Goal: Information Seeking & Learning: Learn about a topic

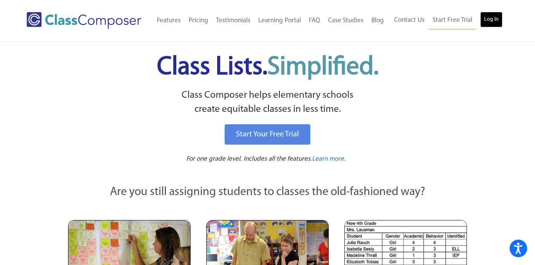
click at [484, 18] on link "Log In" at bounding box center [491, 20] width 22 height 16
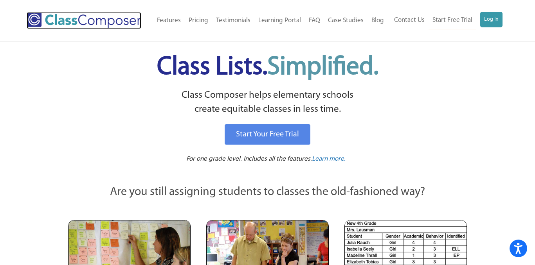
click at [68, 20] on img at bounding box center [84, 20] width 115 height 17
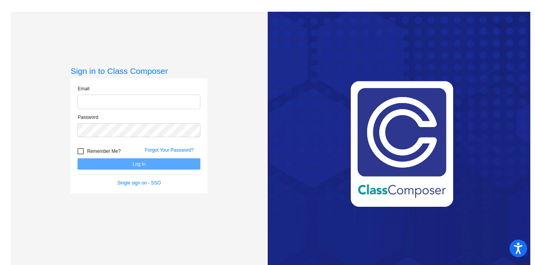
type input "[PERSON_NAME][EMAIL_ADDRESS][PERSON_NAME][DOMAIN_NAME]"
click at [116, 167] on button "Log In" at bounding box center [138, 163] width 123 height 11
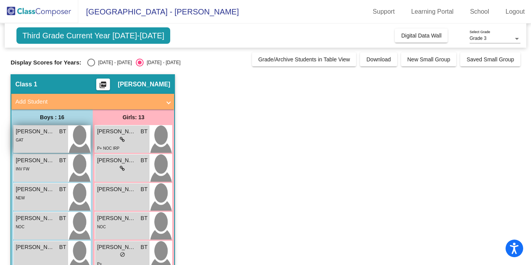
click at [46, 135] on span "[PERSON_NAME]" at bounding box center [35, 131] width 39 height 8
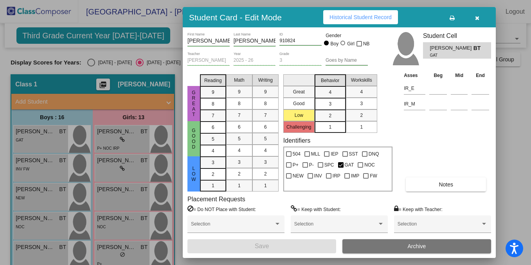
click at [452, 176] on div "Asses Beg Mid End IR_E IR_M Notes" at bounding box center [446, 131] width 89 height 120
click at [449, 185] on span "Notes" at bounding box center [445, 184] width 14 height 6
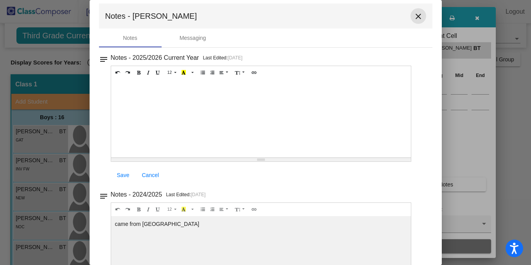
click at [414, 17] on mat-icon "close" at bounding box center [417, 16] width 9 height 9
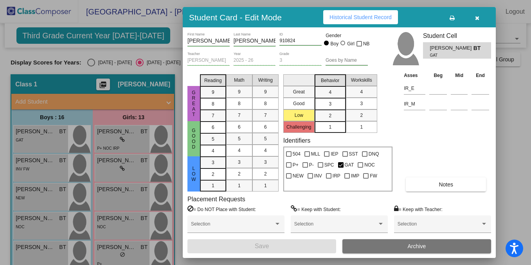
click at [481, 19] on button "button" at bounding box center [476, 17] width 25 height 14
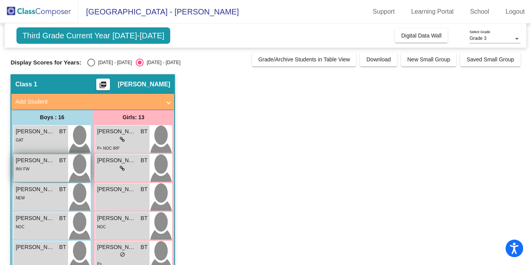
click at [59, 162] on div "[PERSON_NAME] [PERSON_NAME]" at bounding box center [41, 160] width 50 height 8
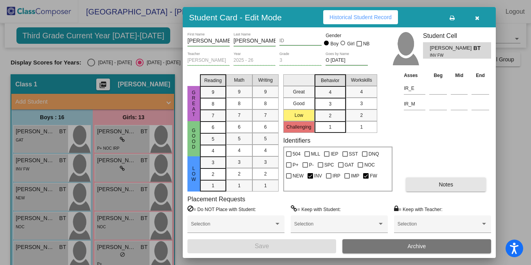
click at [444, 178] on button "Notes" at bounding box center [445, 185] width 80 height 14
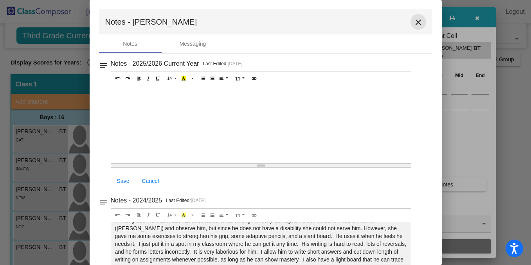
click at [415, 24] on mat-icon "close" at bounding box center [417, 22] width 9 height 9
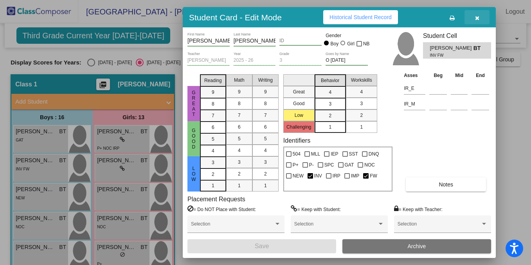
click at [477, 18] on icon "button" at bounding box center [477, 17] width 4 height 5
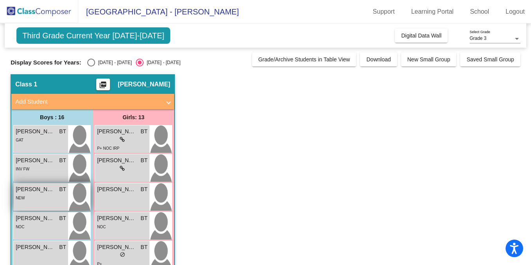
click at [18, 205] on div "[PERSON_NAME] BT lock do_not_disturb_alt NEW" at bounding box center [41, 196] width 54 height 27
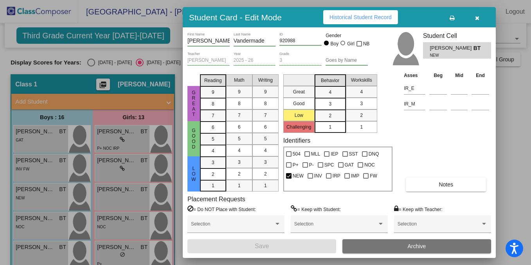
click at [438, 181] on button "Notes" at bounding box center [445, 185] width 80 height 14
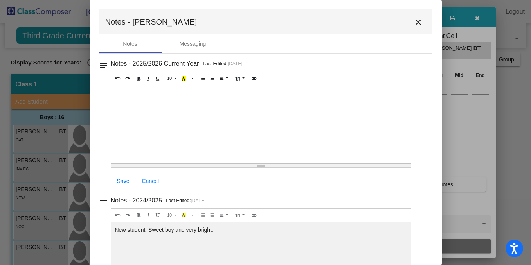
click at [407, 16] on mat-toolbar "Notes - [PERSON_NAME]" at bounding box center [265, 21] width 333 height 25
click at [413, 18] on mat-icon "close" at bounding box center [417, 22] width 9 height 9
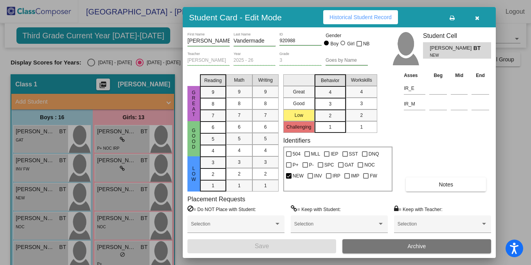
click at [481, 15] on button "button" at bounding box center [476, 17] width 25 height 14
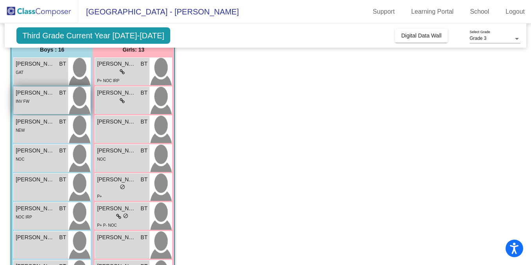
scroll to position [68, 0]
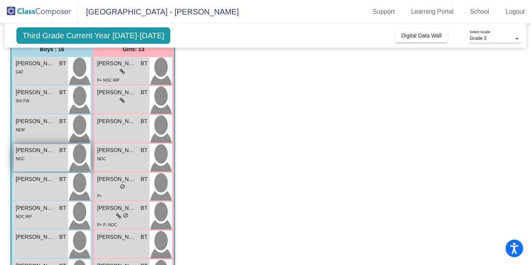
click at [46, 163] on div "[PERSON_NAME] BT lock do_not_disturb_alt NOC" at bounding box center [41, 157] width 54 height 27
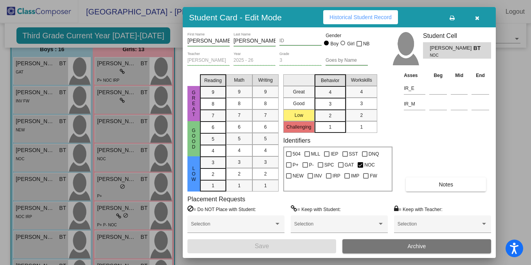
click at [455, 181] on button "Notes" at bounding box center [445, 185] width 80 height 14
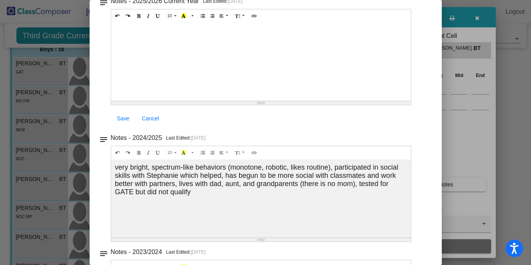
scroll to position [0, 0]
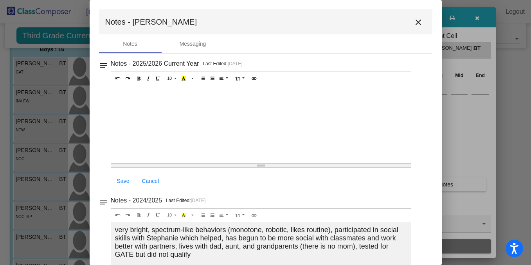
click at [420, 25] on button "close" at bounding box center [418, 22] width 16 height 16
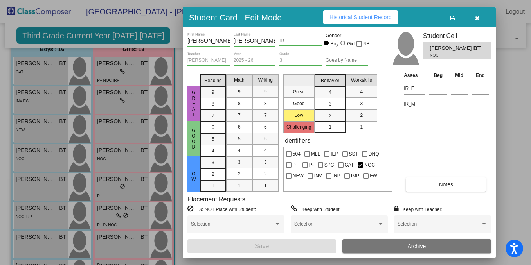
click at [482, 20] on button "button" at bounding box center [476, 17] width 25 height 14
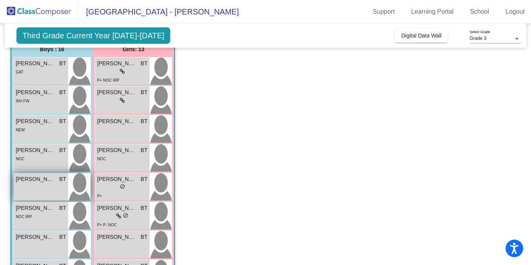
click at [41, 187] on div "[PERSON_NAME] BT lock do_not_disturb_alt" at bounding box center [41, 186] width 54 height 27
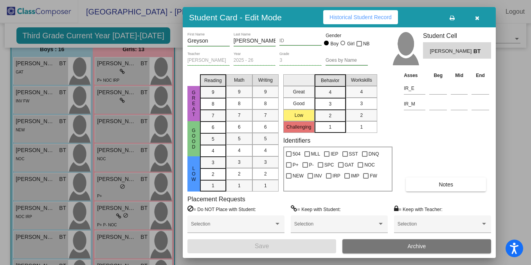
click at [444, 186] on span "Notes" at bounding box center [445, 184] width 14 height 6
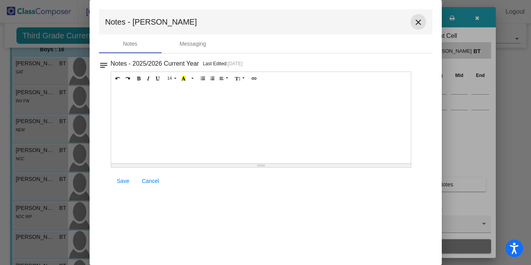
click at [419, 20] on mat-icon "close" at bounding box center [417, 22] width 9 height 9
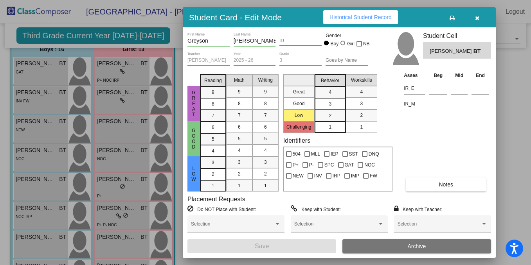
click at [475, 16] on icon "button" at bounding box center [477, 17] width 4 height 5
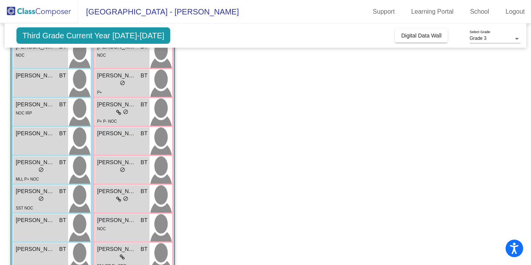
scroll to position [172, 0]
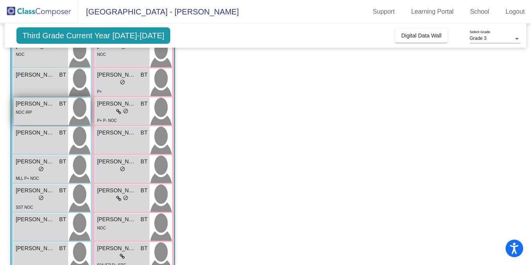
click at [49, 113] on div "NOC IRP" at bounding box center [41, 112] width 50 height 8
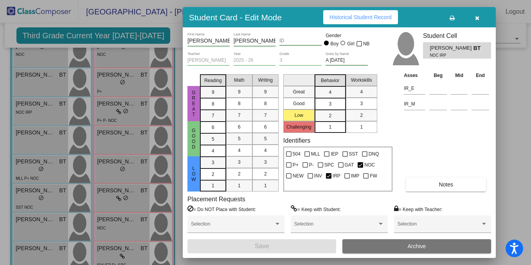
click at [427, 183] on button "Notes" at bounding box center [445, 185] width 80 height 14
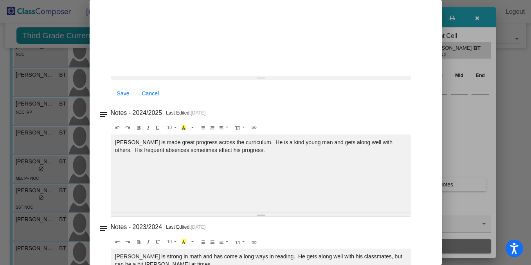
scroll to position [0, 0]
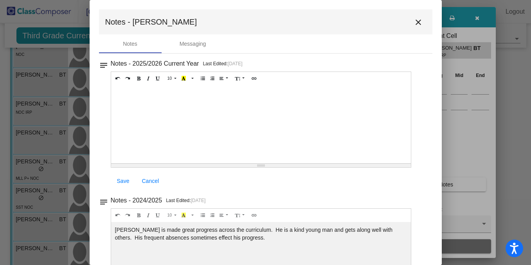
click at [420, 22] on button "close" at bounding box center [418, 22] width 16 height 16
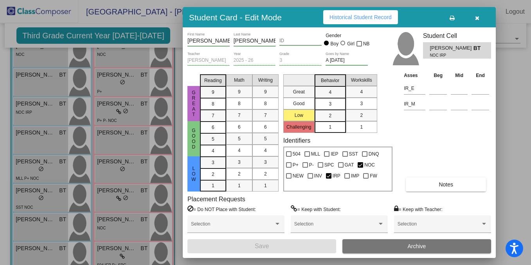
click at [477, 19] on icon "button" at bounding box center [477, 17] width 4 height 5
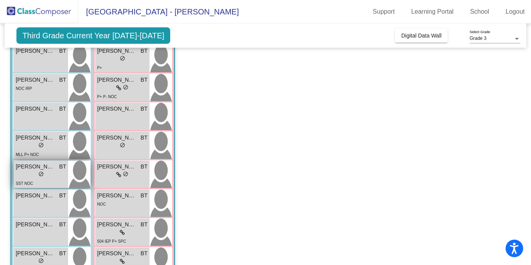
scroll to position [212, 0]
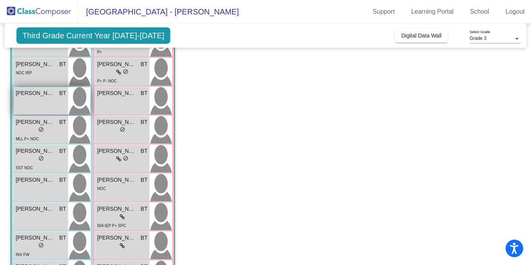
click at [60, 102] on div "[PERSON_NAME] BT lock do_not_disturb_alt" at bounding box center [41, 100] width 54 height 27
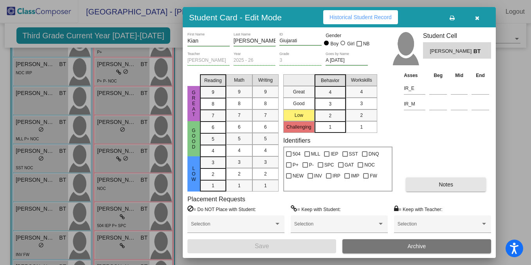
click at [454, 188] on button "Notes" at bounding box center [445, 185] width 80 height 14
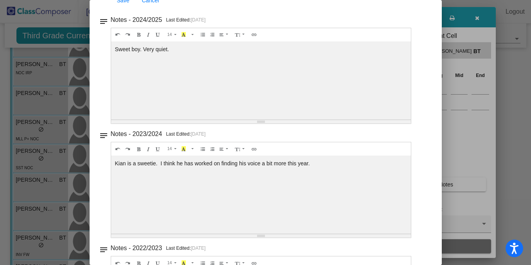
scroll to position [0, 0]
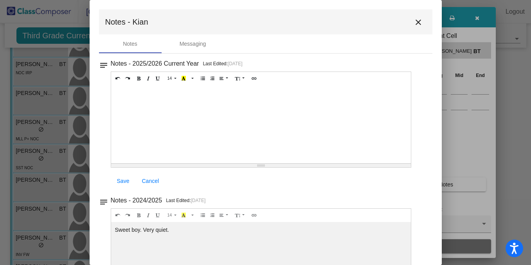
click at [416, 18] on mat-icon "close" at bounding box center [417, 22] width 9 height 9
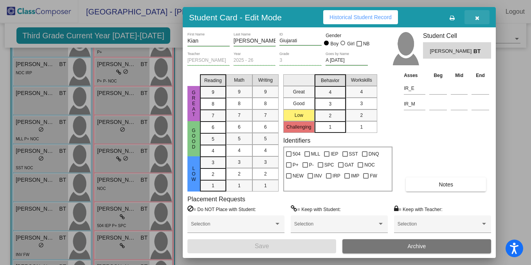
click at [476, 19] on icon "button" at bounding box center [477, 17] width 4 height 5
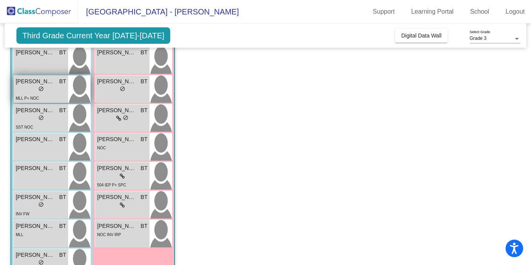
scroll to position [249, 0]
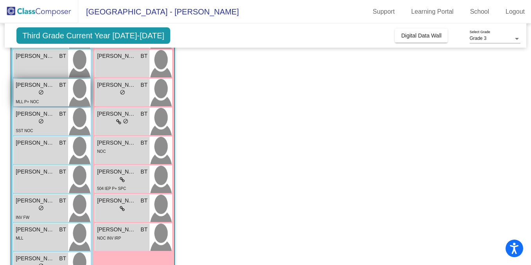
click at [52, 86] on span "[PERSON_NAME]" at bounding box center [35, 85] width 39 height 8
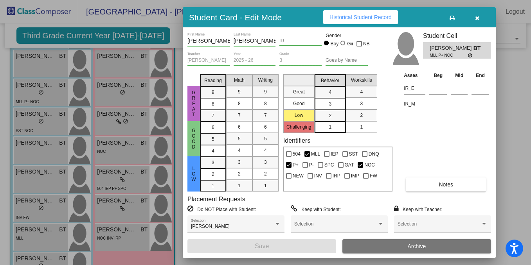
click at [428, 194] on div "[PERSON_NAME] First Name [PERSON_NAME] Last Name ID Gender Boy Girl NB [PERSON_…" at bounding box center [338, 142] width 303 height 221
click at [430, 188] on button "Notes" at bounding box center [445, 185] width 80 height 14
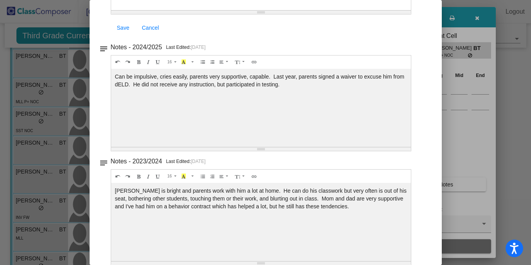
scroll to position [0, 0]
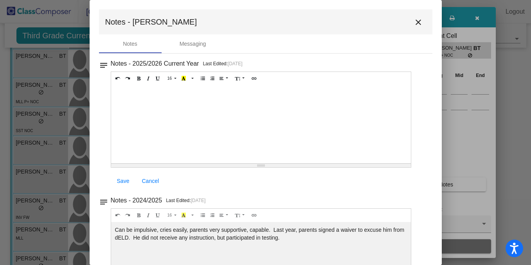
click at [415, 22] on mat-icon "close" at bounding box center [417, 22] width 9 height 9
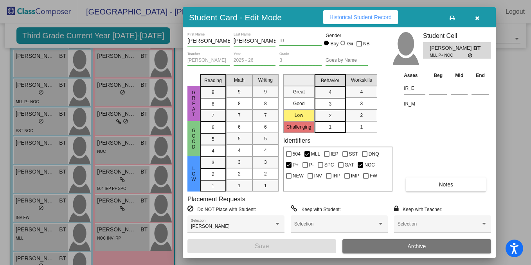
click at [475, 21] on button "button" at bounding box center [476, 17] width 25 height 14
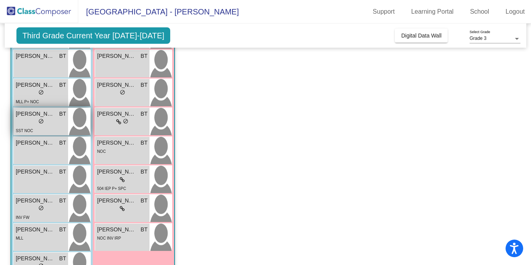
click at [62, 118] on span "BT" at bounding box center [62, 114] width 7 height 8
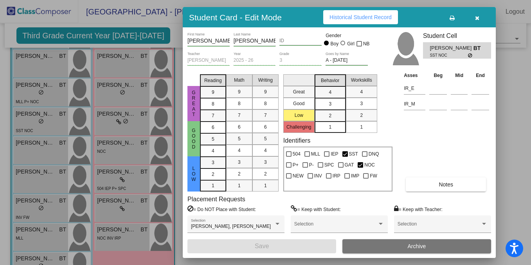
click at [453, 179] on button "Notes" at bounding box center [445, 185] width 80 height 14
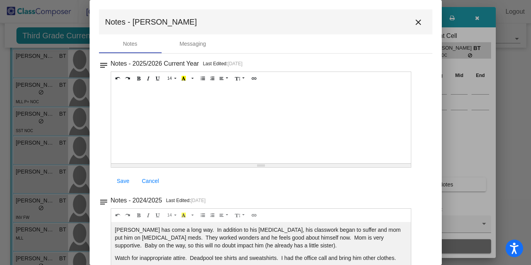
click at [415, 21] on mat-icon "close" at bounding box center [417, 22] width 9 height 9
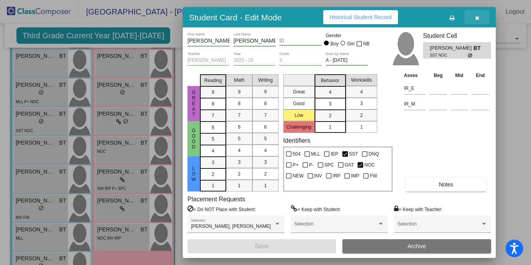
click at [483, 16] on button "button" at bounding box center [476, 17] width 25 height 14
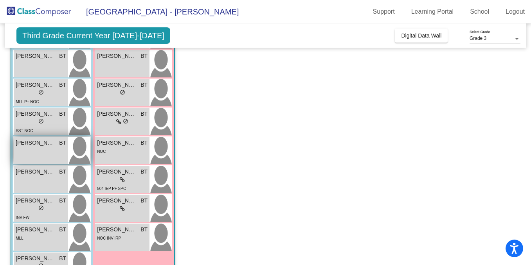
click at [51, 160] on div "[PERSON_NAME] BT lock do_not_disturb_alt" at bounding box center [41, 150] width 54 height 27
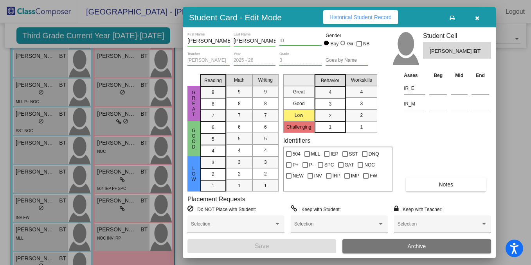
click at [436, 192] on div "[PERSON_NAME] First Name [PERSON_NAME] Last Name ID Gender Boy Girl NB [PERSON_…" at bounding box center [338, 142] width 303 height 221
click at [436, 184] on button "Notes" at bounding box center [445, 185] width 80 height 14
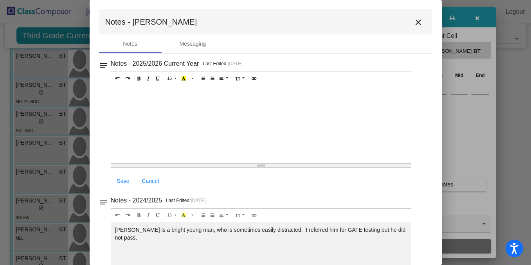
click at [413, 23] on mat-icon "close" at bounding box center [417, 22] width 9 height 9
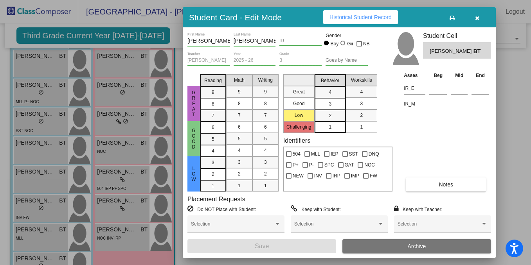
click at [476, 14] on span "button" at bounding box center [477, 17] width 4 height 6
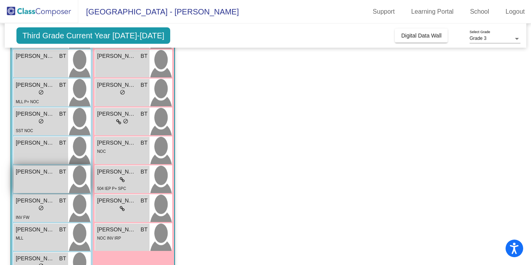
click at [45, 183] on div "[PERSON_NAME] "Colt" [PERSON_NAME] lock do_not_disturb_alt" at bounding box center [41, 179] width 54 height 27
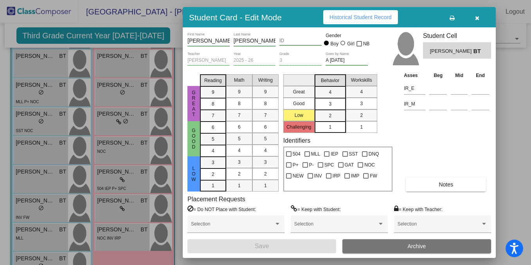
click at [417, 186] on button "Notes" at bounding box center [445, 185] width 80 height 14
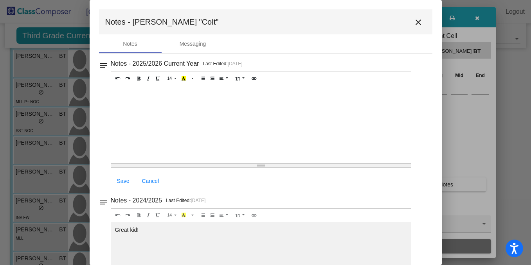
click at [414, 32] on mat-toolbar "Notes - [PERSON_NAME] "Colt" close" at bounding box center [265, 21] width 333 height 25
click at [418, 17] on button "close" at bounding box center [418, 22] width 16 height 16
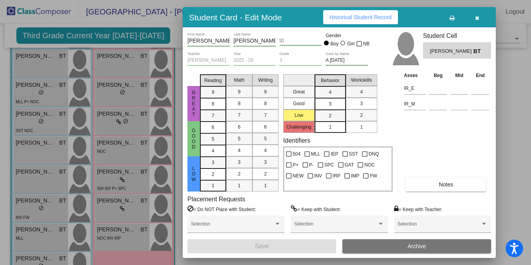
click at [473, 19] on button "button" at bounding box center [476, 17] width 25 height 14
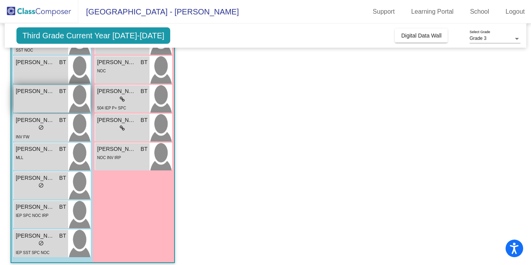
scroll to position [330, 0]
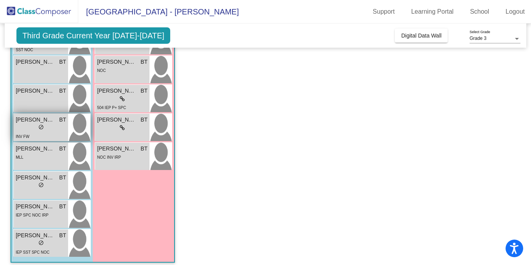
click at [42, 129] on span "do_not_disturb_alt" at bounding box center [40, 126] width 5 height 5
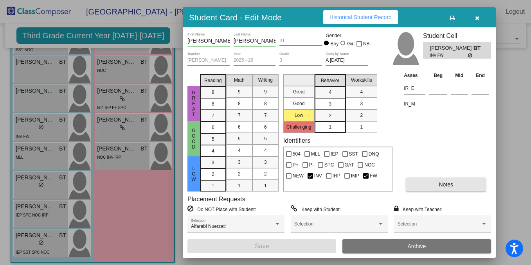
click at [427, 185] on button "Notes" at bounding box center [445, 185] width 80 height 14
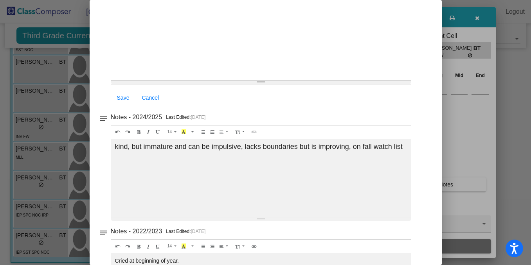
scroll to position [0, 0]
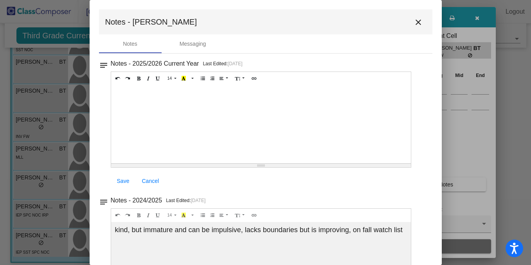
click at [416, 25] on mat-icon "close" at bounding box center [417, 22] width 9 height 9
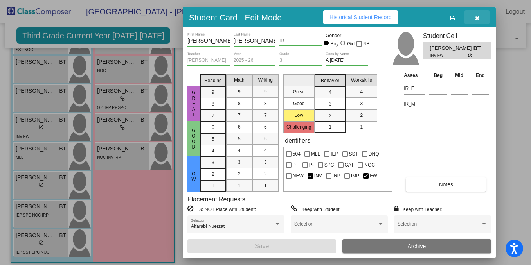
click at [476, 20] on icon "button" at bounding box center [477, 17] width 4 height 5
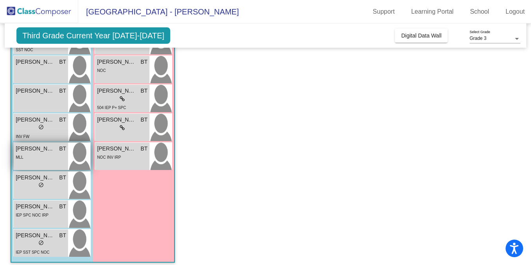
click at [54, 154] on div "MLL" at bounding box center [41, 157] width 50 height 8
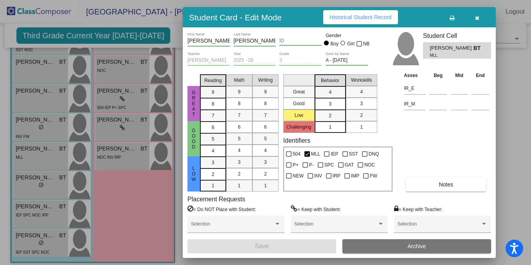
click at [443, 182] on span "Notes" at bounding box center [445, 184] width 14 height 6
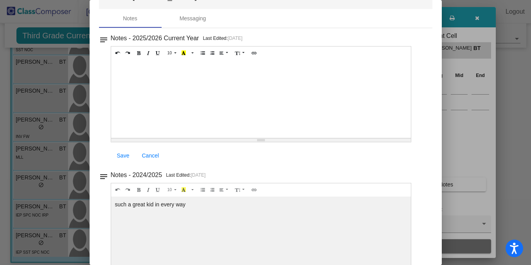
scroll to position [10, 0]
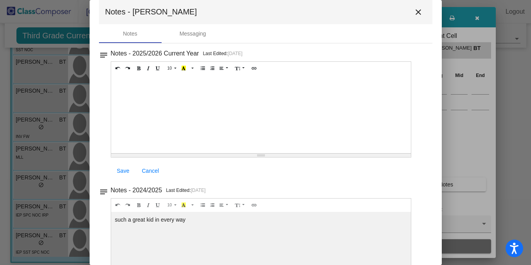
click at [416, 11] on mat-icon "close" at bounding box center [417, 11] width 9 height 9
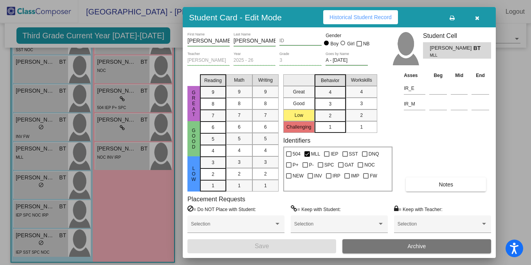
click at [473, 19] on button "button" at bounding box center [476, 17] width 25 height 14
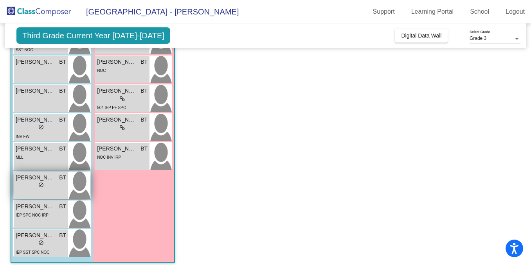
click at [54, 182] on div "lock do_not_disturb_alt" at bounding box center [41, 186] width 50 height 8
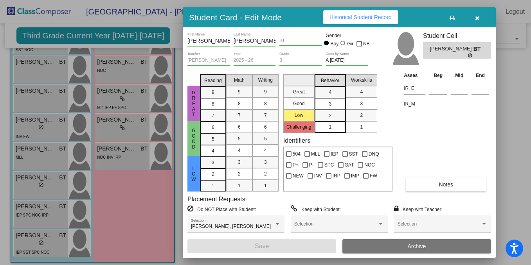
click at [421, 187] on button "Notes" at bounding box center [445, 185] width 80 height 14
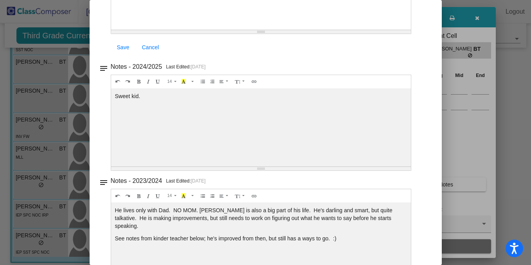
scroll to position [0, 0]
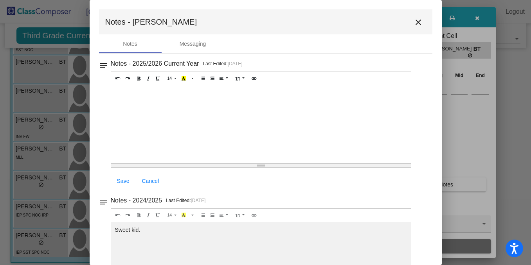
click at [416, 23] on mat-icon "close" at bounding box center [417, 22] width 9 height 9
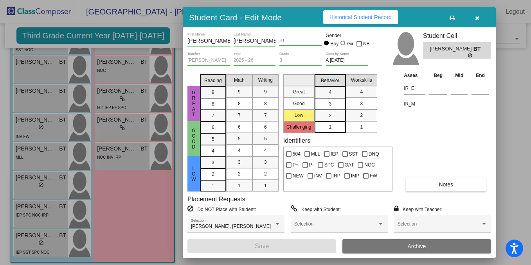
click at [474, 19] on button "button" at bounding box center [476, 17] width 25 height 14
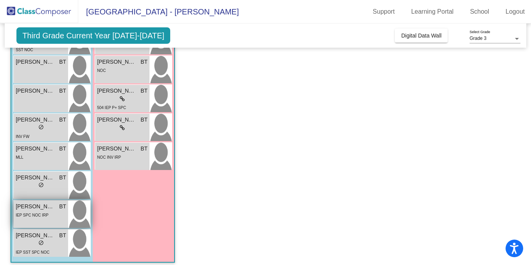
click at [48, 207] on span "[PERSON_NAME]" at bounding box center [35, 207] width 39 height 8
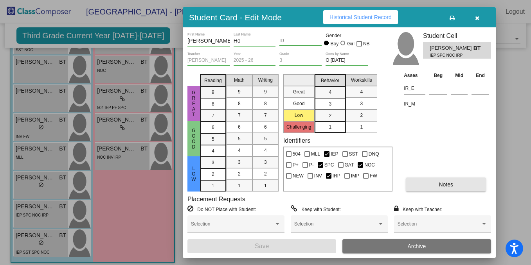
click at [427, 185] on button "Notes" at bounding box center [445, 185] width 80 height 14
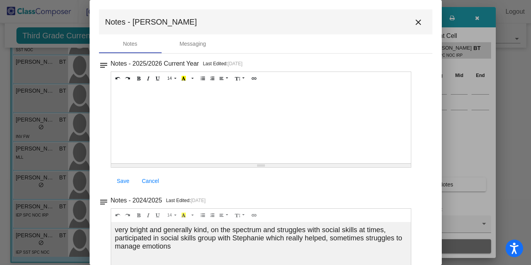
click at [414, 23] on mat-icon "close" at bounding box center [417, 22] width 9 height 9
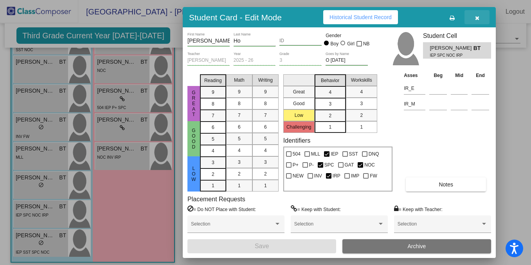
click at [476, 13] on button "button" at bounding box center [476, 17] width 25 height 14
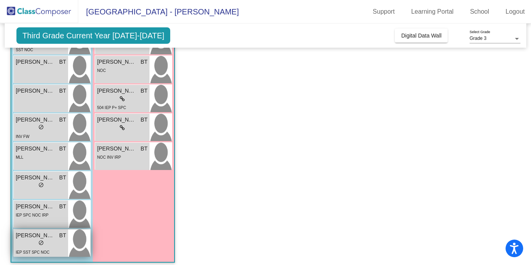
click at [52, 246] on div "lock do_not_disturb_alt" at bounding box center [41, 244] width 50 height 8
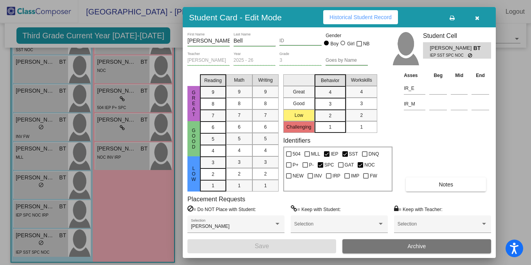
click at [436, 185] on button "Notes" at bounding box center [445, 185] width 80 height 14
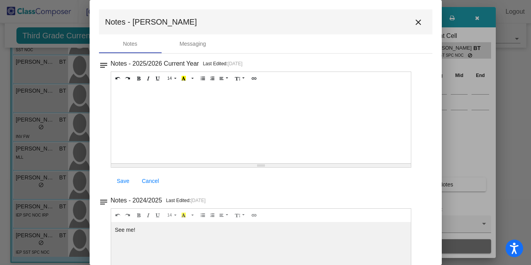
click at [413, 25] on mat-icon "close" at bounding box center [417, 22] width 9 height 9
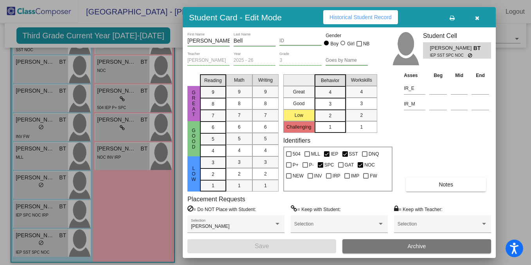
click at [477, 23] on button "button" at bounding box center [476, 17] width 25 height 14
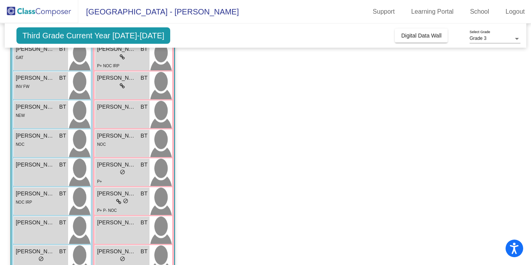
scroll to position [63, 0]
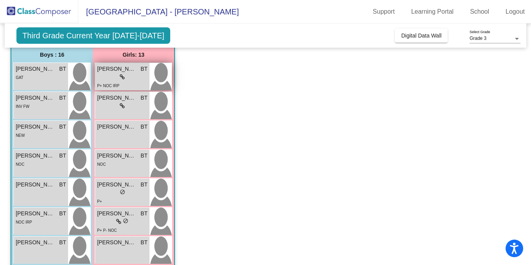
click at [132, 77] on div "lock do_not_disturb_alt" at bounding box center [122, 77] width 50 height 8
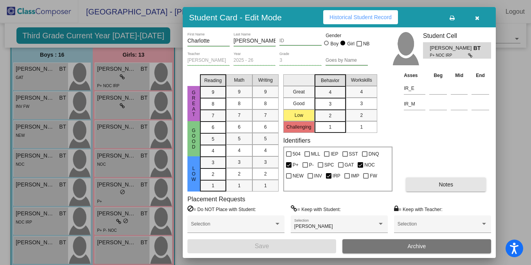
click at [422, 182] on button "Notes" at bounding box center [445, 185] width 80 height 14
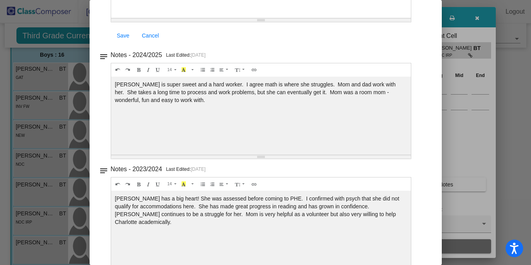
scroll to position [0, 0]
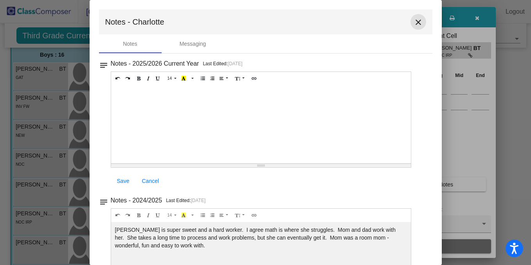
click at [415, 21] on mat-icon "close" at bounding box center [417, 22] width 9 height 9
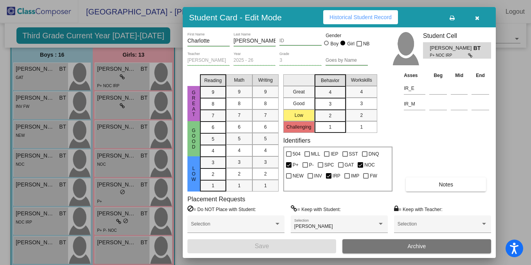
click at [472, 17] on button "button" at bounding box center [476, 17] width 25 height 14
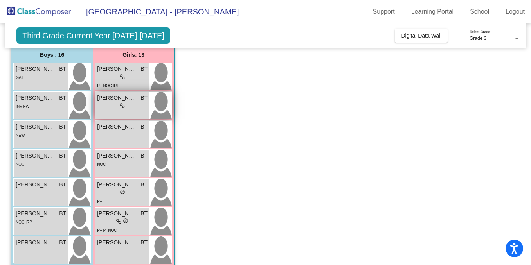
click at [119, 100] on span "[PERSON_NAME]" at bounding box center [116, 98] width 39 height 8
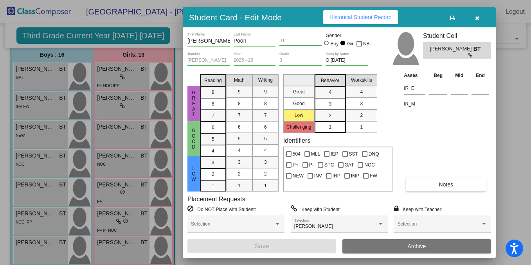
click at [435, 188] on button "Notes" at bounding box center [445, 185] width 80 height 14
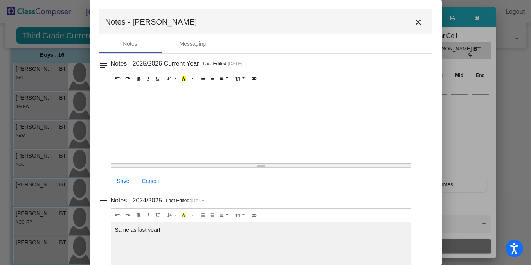
click at [418, 25] on mat-icon "close" at bounding box center [417, 22] width 9 height 9
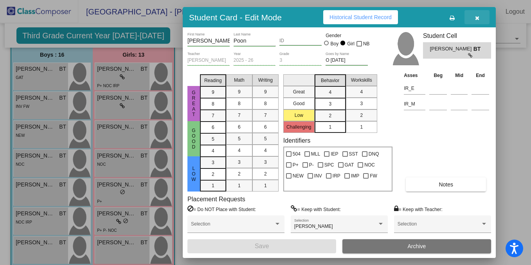
click at [475, 17] on icon "button" at bounding box center [477, 17] width 4 height 5
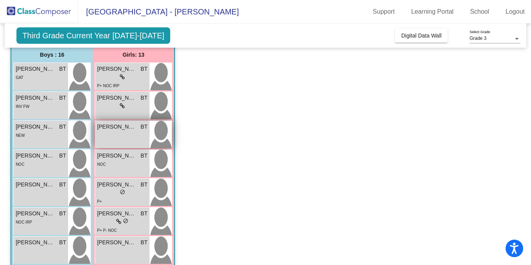
click at [127, 136] on div "[PERSON_NAME] BT lock do_not_disturb_alt" at bounding box center [122, 134] width 54 height 27
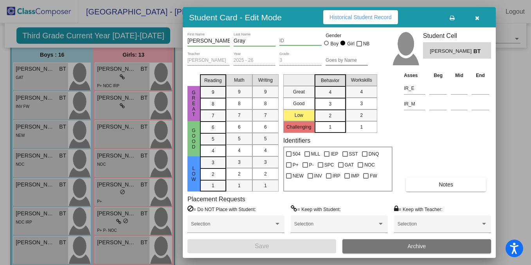
click at [431, 187] on button "Notes" at bounding box center [445, 185] width 80 height 14
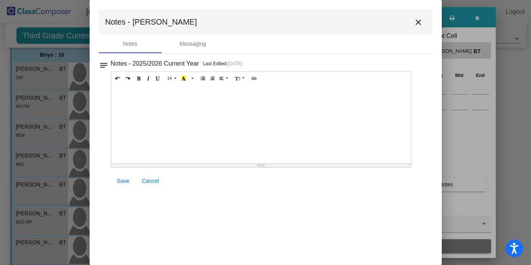
click at [414, 23] on mat-icon "close" at bounding box center [417, 22] width 9 height 9
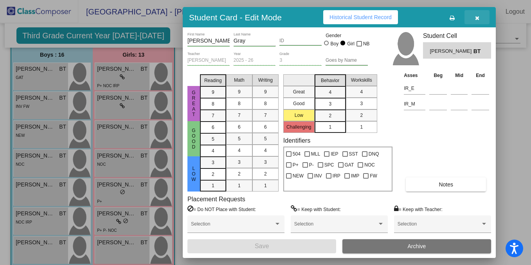
click at [478, 17] on icon "button" at bounding box center [477, 17] width 4 height 5
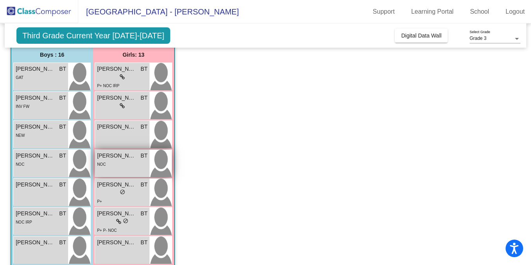
click at [115, 163] on div "NOC" at bounding box center [122, 164] width 50 height 8
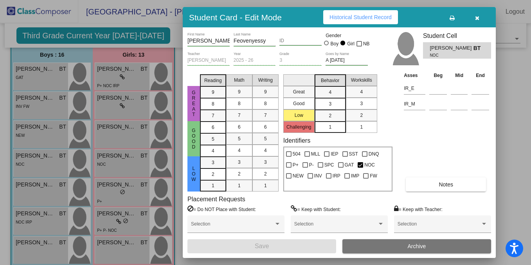
click at [440, 186] on span "Notes" at bounding box center [445, 184] width 14 height 6
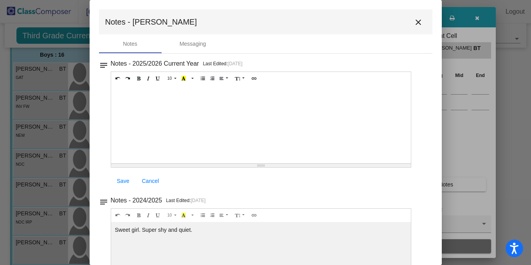
click at [416, 25] on mat-icon "close" at bounding box center [417, 22] width 9 height 9
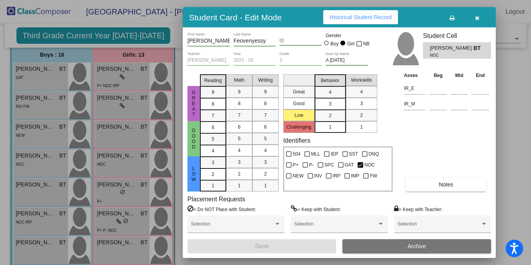
click at [474, 17] on button "button" at bounding box center [476, 17] width 25 height 14
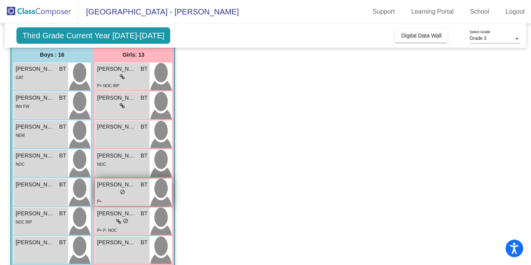
click at [136, 192] on div "lock do_not_disturb_alt" at bounding box center [122, 193] width 50 height 8
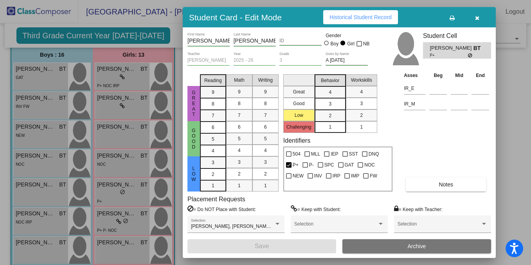
click at [423, 181] on button "Notes" at bounding box center [445, 185] width 80 height 14
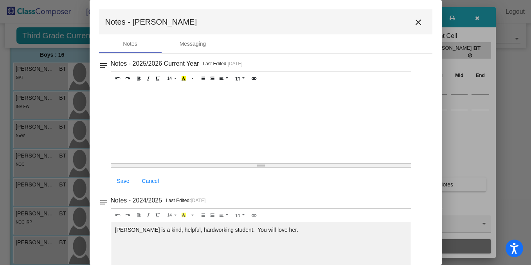
click at [413, 18] on mat-icon "close" at bounding box center [417, 22] width 9 height 9
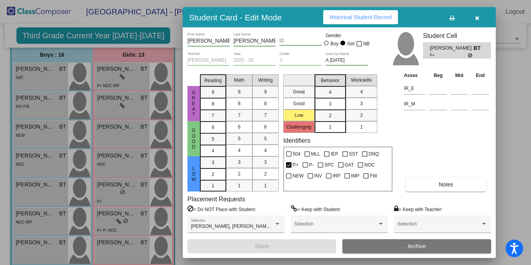
click at [477, 18] on icon "button" at bounding box center [477, 17] width 4 height 5
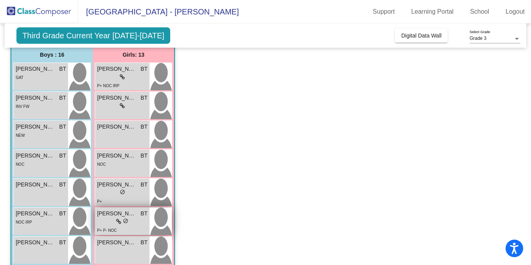
click at [122, 215] on span "[PERSON_NAME]" at bounding box center [116, 214] width 39 height 8
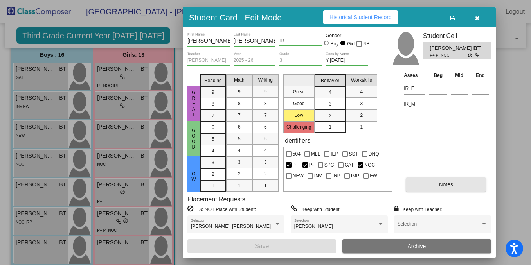
click at [446, 180] on button "Notes" at bounding box center [445, 185] width 80 height 14
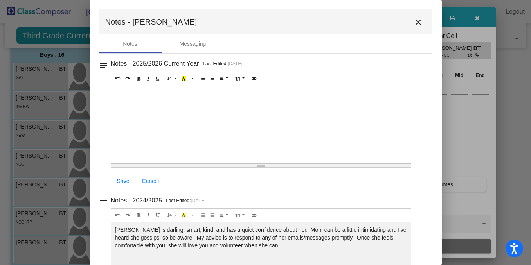
click at [413, 22] on mat-icon "close" at bounding box center [417, 22] width 9 height 9
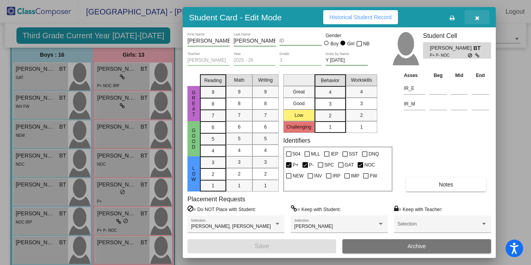
click at [473, 22] on button "button" at bounding box center [476, 17] width 25 height 14
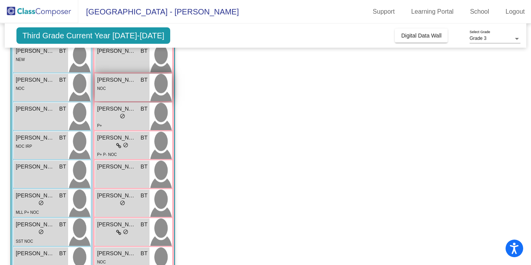
scroll to position [142, 0]
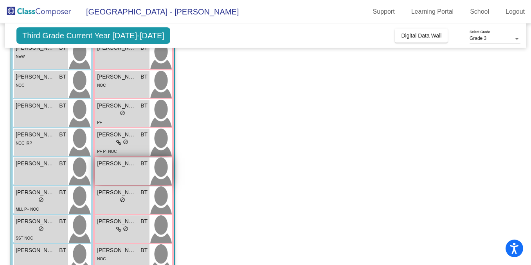
click at [142, 176] on div "[PERSON_NAME] BT lock do_not_disturb_alt" at bounding box center [122, 171] width 54 height 27
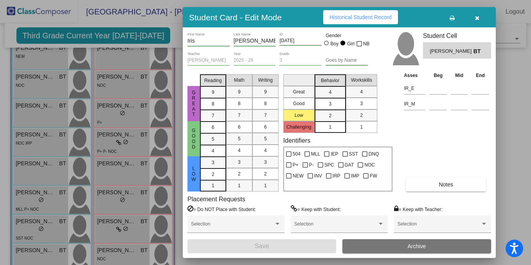
click at [438, 184] on span "Notes" at bounding box center [445, 184] width 14 height 6
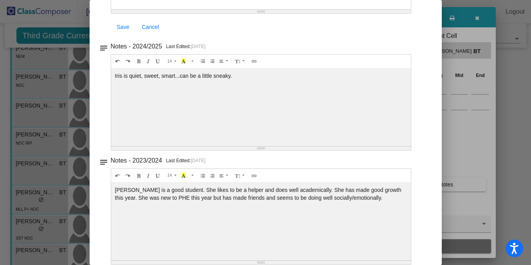
scroll to position [0, 0]
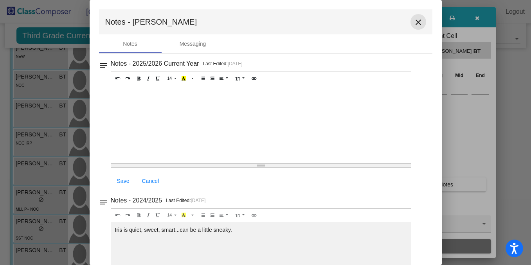
click at [415, 28] on button "close" at bounding box center [418, 22] width 16 height 16
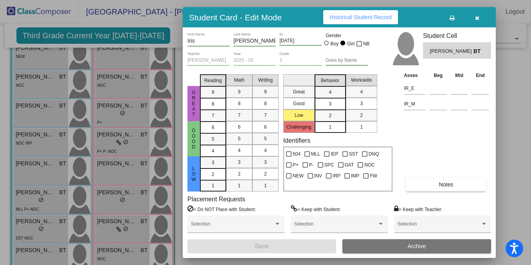
click at [475, 14] on span "button" at bounding box center [477, 17] width 4 height 6
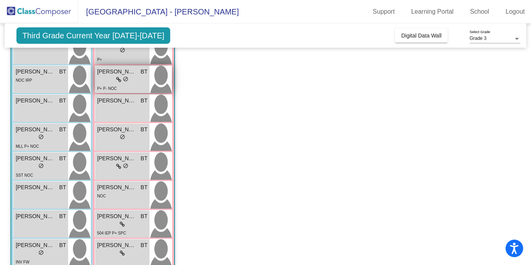
scroll to position [208, 0]
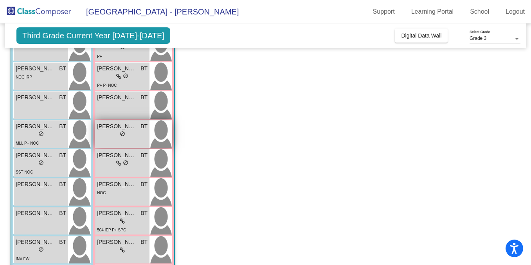
click at [135, 133] on div "lock do_not_disturb_alt" at bounding box center [122, 135] width 50 height 8
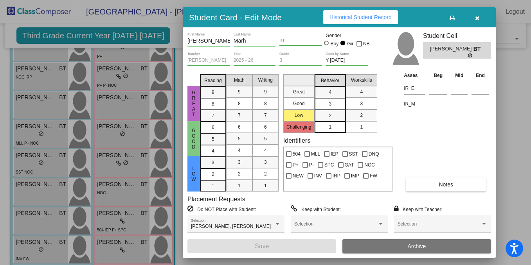
click at [438, 185] on span "Notes" at bounding box center [445, 184] width 14 height 6
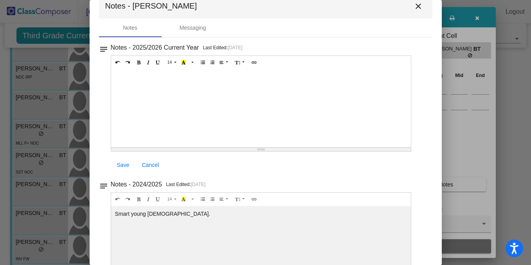
scroll to position [0, 0]
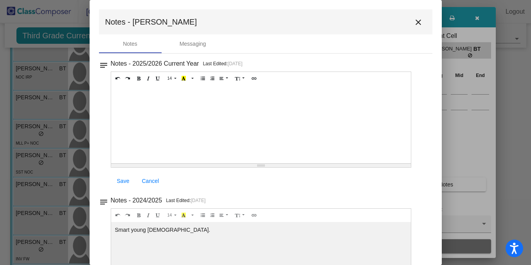
click at [418, 18] on mat-icon "close" at bounding box center [417, 22] width 9 height 9
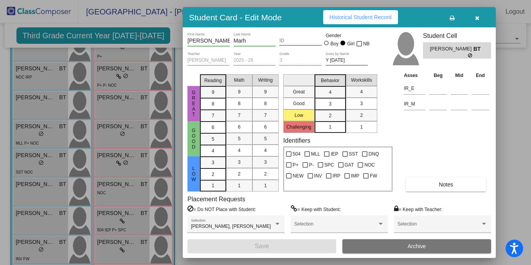
click at [479, 16] on button "button" at bounding box center [476, 17] width 25 height 14
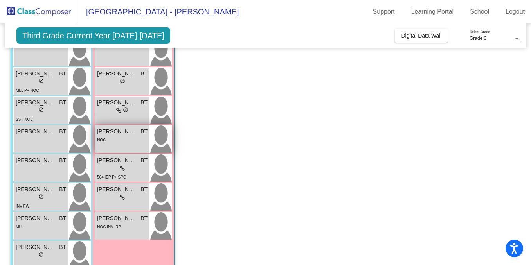
scroll to position [262, 0]
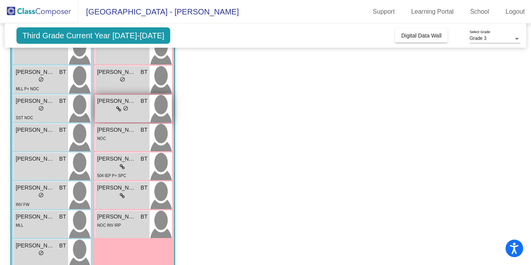
click at [128, 105] on span "[PERSON_NAME]" at bounding box center [116, 101] width 39 height 8
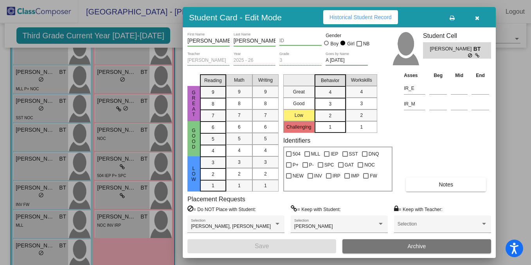
click at [430, 172] on div "Asses Beg Mid End IR_E IR_M Notes" at bounding box center [446, 131] width 89 height 120
click at [430, 177] on div "Asses Beg Mid End IR_E IR_M Notes" at bounding box center [446, 131] width 89 height 120
click at [430, 181] on button "Notes" at bounding box center [445, 185] width 80 height 14
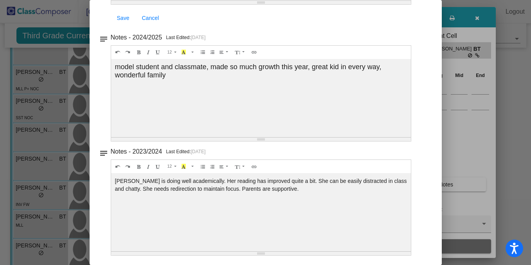
scroll to position [0, 0]
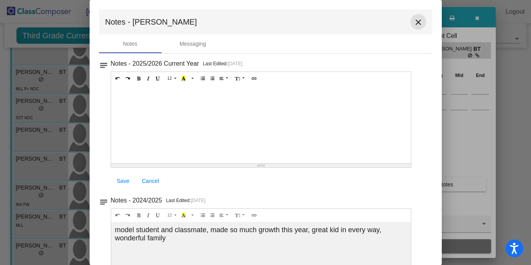
click at [415, 22] on mat-icon "close" at bounding box center [417, 22] width 9 height 9
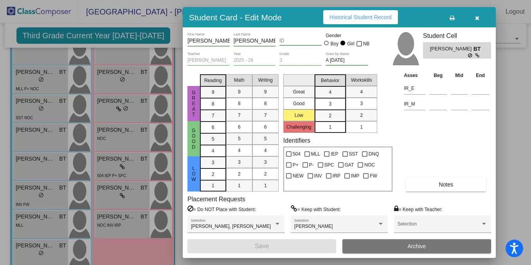
click at [480, 18] on button "button" at bounding box center [476, 17] width 25 height 14
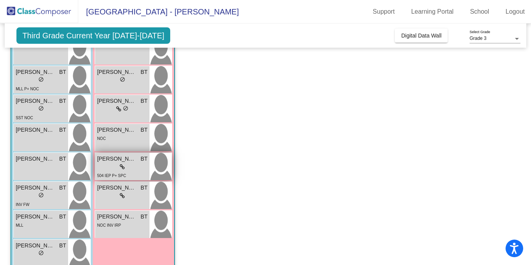
click at [132, 164] on div "lock do_not_disturb_alt" at bounding box center [122, 167] width 50 height 8
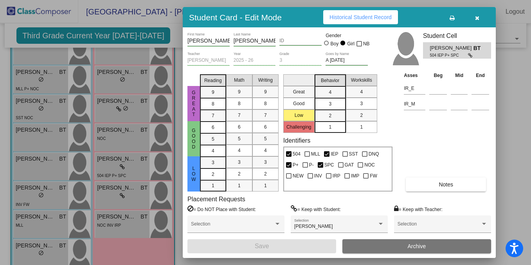
click at [424, 180] on button "Notes" at bounding box center [445, 185] width 80 height 14
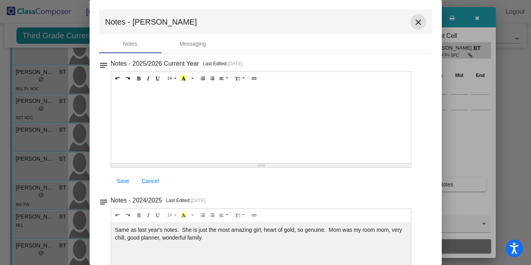
click at [414, 23] on mat-icon "close" at bounding box center [417, 22] width 9 height 9
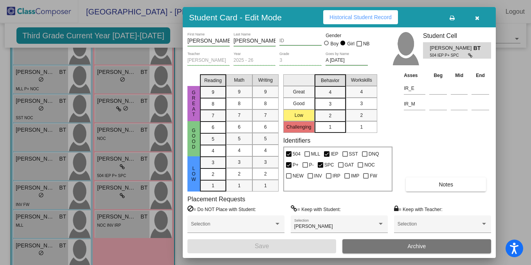
click at [479, 17] on button "button" at bounding box center [476, 17] width 25 height 14
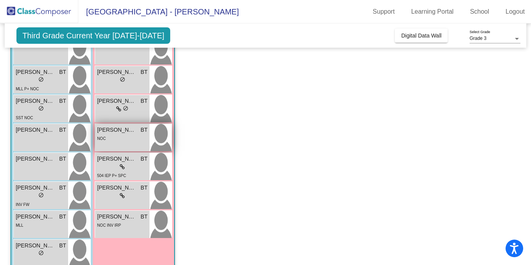
click at [138, 129] on div "[PERSON_NAME] BT" at bounding box center [122, 130] width 50 height 8
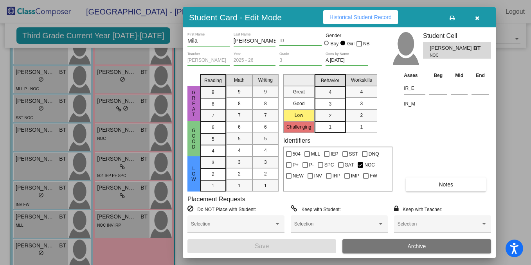
click at [440, 189] on button "Notes" at bounding box center [445, 185] width 80 height 14
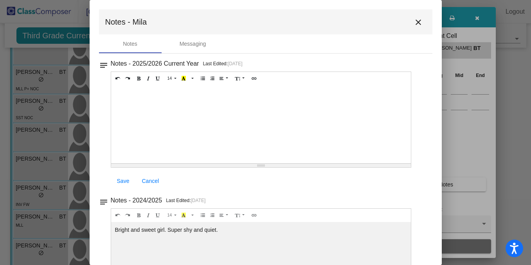
click at [416, 23] on mat-icon "close" at bounding box center [417, 22] width 9 height 9
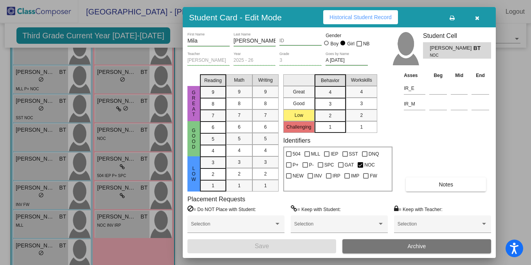
click at [474, 19] on button "button" at bounding box center [476, 17] width 25 height 14
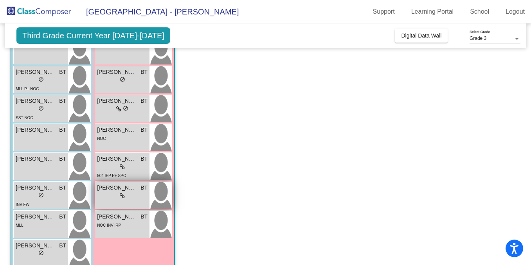
click at [120, 186] on span "[PERSON_NAME]" at bounding box center [116, 188] width 39 height 8
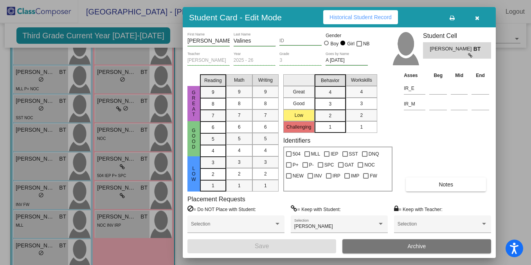
click at [450, 184] on span "Notes" at bounding box center [445, 184] width 14 height 6
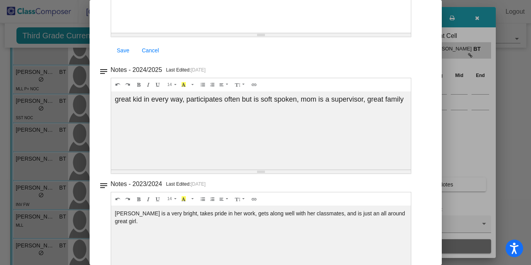
scroll to position [20, 0]
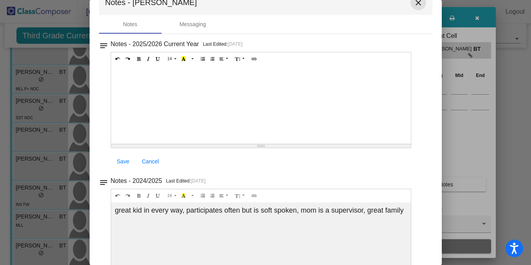
click at [416, 9] on button "close" at bounding box center [418, 3] width 16 height 16
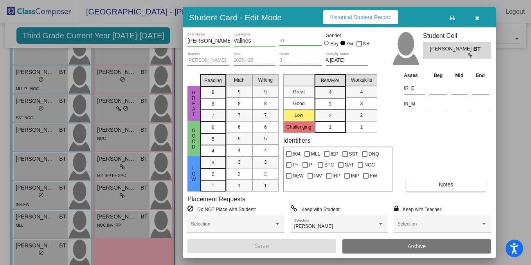
click at [475, 18] on icon "button" at bounding box center [477, 17] width 4 height 5
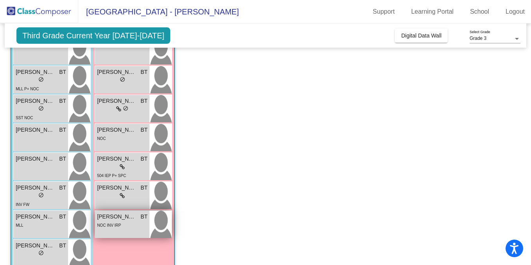
click at [130, 223] on div "NOC INV IRP" at bounding box center [122, 225] width 50 height 8
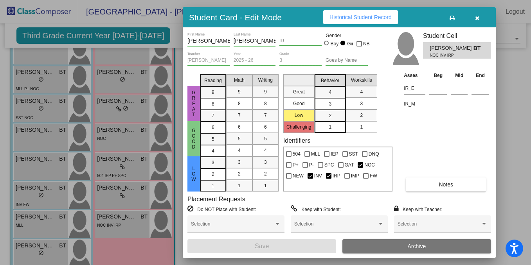
click at [431, 183] on button "Notes" at bounding box center [445, 185] width 80 height 14
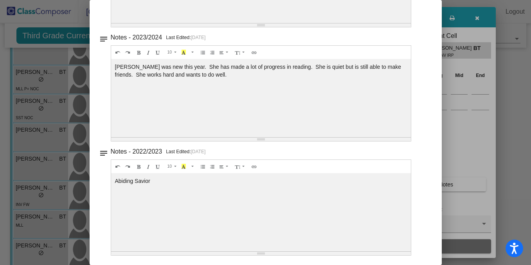
scroll to position [0, 0]
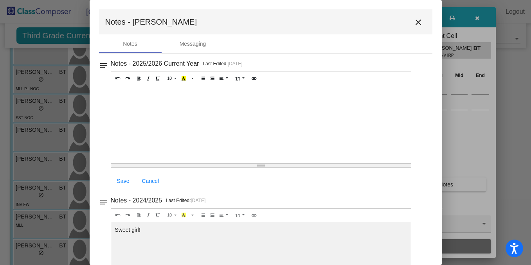
click at [412, 29] on button "close" at bounding box center [418, 22] width 16 height 16
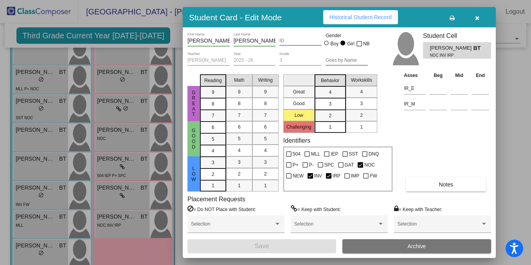
click at [480, 19] on button "button" at bounding box center [476, 17] width 25 height 14
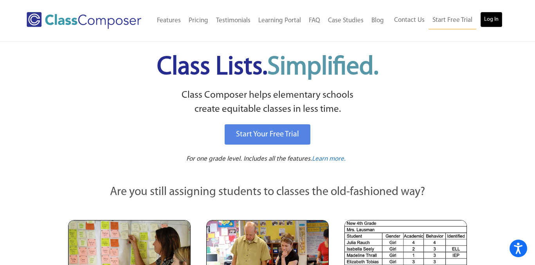
click at [495, 19] on link "Log In" at bounding box center [491, 20] width 22 height 16
click at [438, 85] on div "Class Lists. Simplified." at bounding box center [267, 69] width 401 height 39
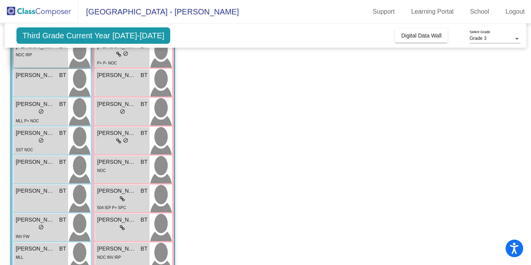
scroll to position [299, 0]
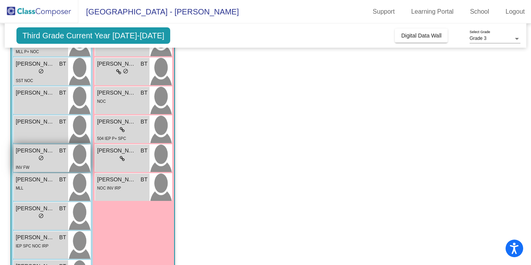
click at [41, 161] on div "lock do_not_disturb_alt" at bounding box center [40, 159] width 5 height 8
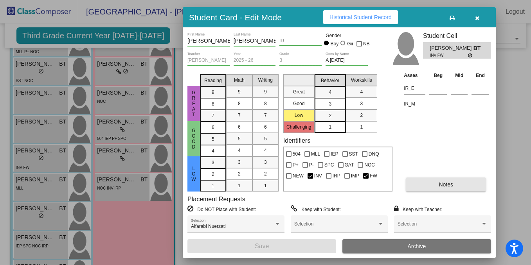
click at [436, 181] on button "Notes" at bounding box center [445, 185] width 80 height 14
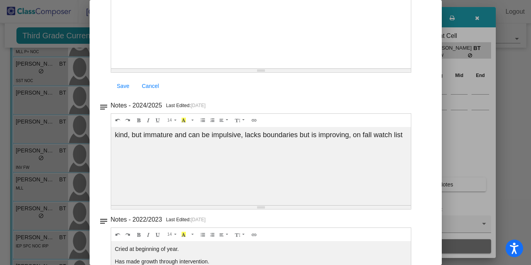
scroll to position [0, 0]
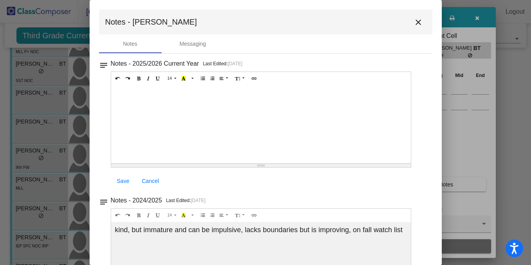
click at [414, 22] on mat-icon "close" at bounding box center [417, 22] width 9 height 9
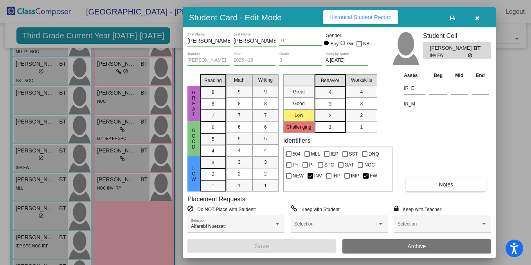
click at [477, 19] on icon "button" at bounding box center [477, 17] width 4 height 5
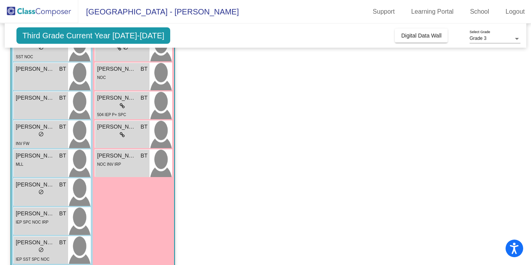
scroll to position [335, 0]
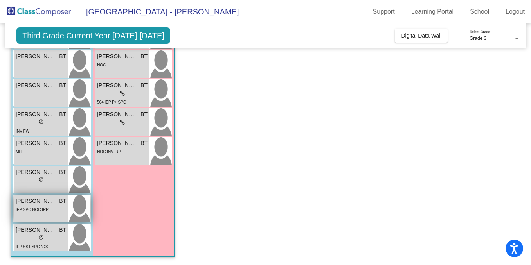
click at [34, 205] on span "[PERSON_NAME]" at bounding box center [35, 201] width 39 height 8
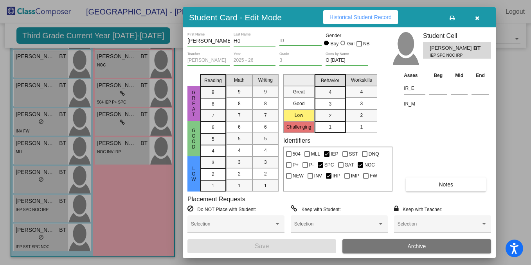
click at [478, 18] on icon "button" at bounding box center [477, 17] width 4 height 5
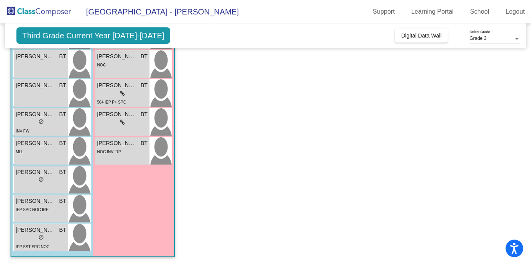
scroll to position [0, 0]
